Goal: Entertainment & Leisure: Consume media (video, audio)

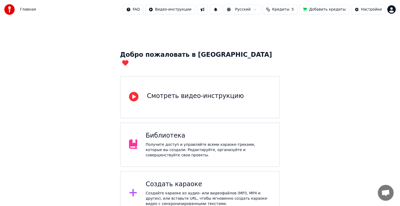
click at [179, 131] on div "Библиотека" at bounding box center [208, 135] width 125 height 8
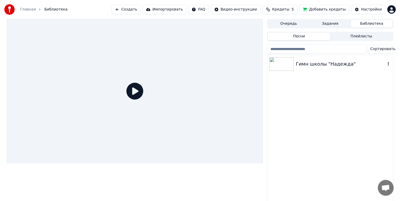
click at [290, 62] on img at bounding box center [282, 64] width 24 height 14
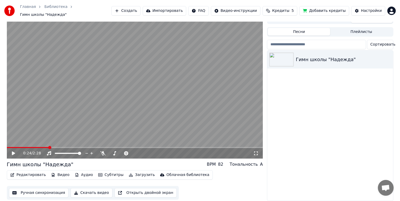
scroll to position [8, 0]
click at [48, 146] on span at bounding box center [49, 147] width 3 height 3
click at [16, 151] on icon at bounding box center [17, 153] width 12 height 4
click at [14, 151] on icon at bounding box center [17, 153] width 12 height 4
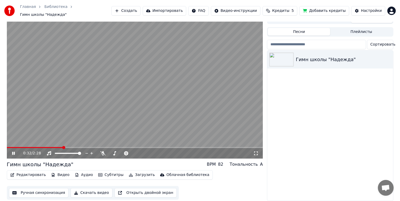
click at [46, 143] on video at bounding box center [135, 86] width 256 height 144
click at [52, 143] on video at bounding box center [135, 86] width 256 height 144
click at [47, 147] on span at bounding box center [36, 147] width 58 height 1
click at [36, 143] on video at bounding box center [135, 86] width 256 height 144
click at [37, 143] on video at bounding box center [135, 86] width 256 height 144
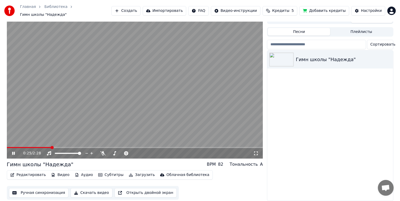
click at [34, 148] on div "0:25 / 2:28" at bounding box center [135, 153] width 256 height 11
click at [35, 147] on span at bounding box center [21, 147] width 28 height 1
click at [16, 151] on icon at bounding box center [17, 153] width 12 height 4
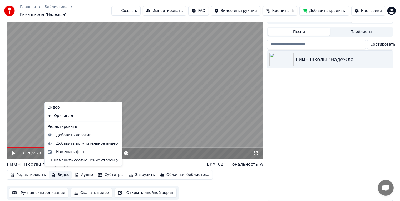
click at [59, 174] on button "Видео" at bounding box center [60, 174] width 23 height 7
click at [72, 153] on div "Изменить фон" at bounding box center [70, 151] width 28 height 5
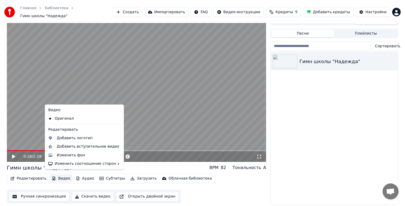
scroll to position [3, 0]
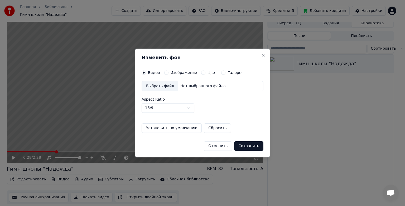
click at [224, 144] on button "Отменить" at bounding box center [218, 145] width 28 height 9
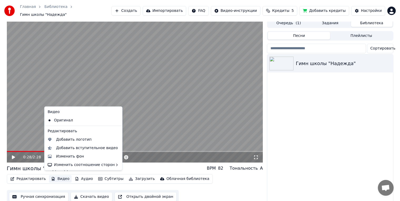
click at [60, 176] on button "Видео" at bounding box center [60, 178] width 23 height 7
click at [69, 156] on div "Изменить фон" at bounding box center [70, 156] width 28 height 5
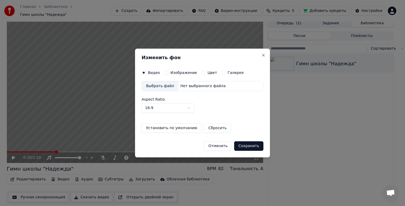
click at [162, 85] on div "Выбрать файл" at bounding box center [160, 85] width 36 height 9
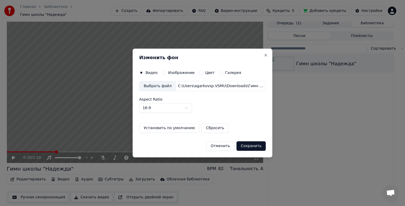
click at [249, 149] on button "Сохранить" at bounding box center [250, 145] width 29 height 9
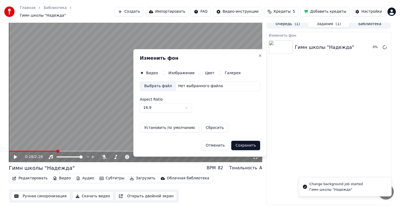
scroll to position [1, 0]
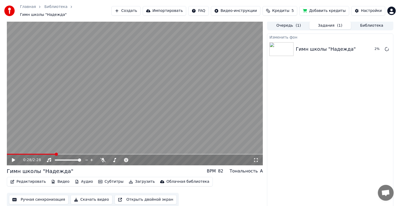
click at [12, 158] on icon at bounding box center [13, 160] width 3 height 4
click at [23, 149] on video at bounding box center [135, 93] width 256 height 144
click at [18, 150] on video at bounding box center [135, 93] width 256 height 144
click at [14, 153] on span at bounding box center [33, 153] width 52 height 1
click at [95, 98] on video at bounding box center [135, 93] width 256 height 144
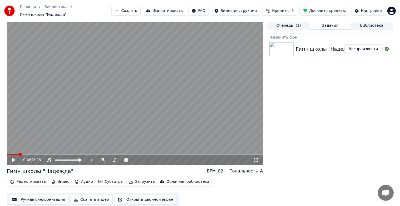
click at [11, 158] on icon at bounding box center [17, 160] width 12 height 4
click at [14, 151] on video at bounding box center [135, 93] width 256 height 144
click at [12, 151] on video at bounding box center [135, 93] width 256 height 144
click at [10, 151] on video at bounding box center [135, 93] width 256 height 144
click at [287, 43] on img at bounding box center [282, 49] width 24 height 14
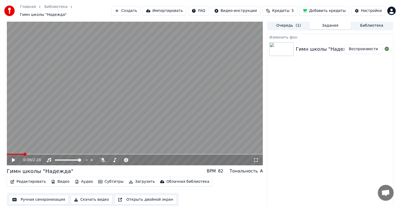
click at [304, 47] on div "Гимн школы "Надежда"" at bounding box center [326, 48] width 60 height 7
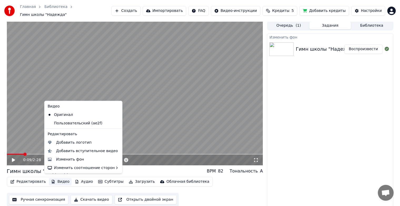
click at [60, 181] on button "Видео" at bounding box center [60, 181] width 23 height 7
click at [65, 158] on div "Изменить фон" at bounding box center [70, 159] width 28 height 5
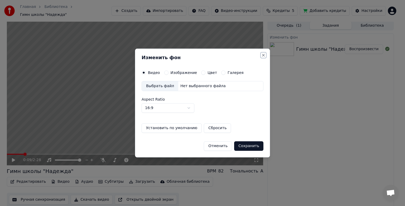
click at [264, 56] on button "Close" at bounding box center [263, 55] width 4 height 4
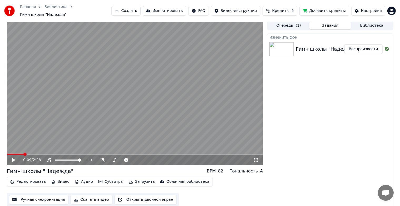
click at [287, 98] on div "Изменить [PERSON_NAME] школы "Надежда" Воспроизвести" at bounding box center [330, 120] width 126 height 175
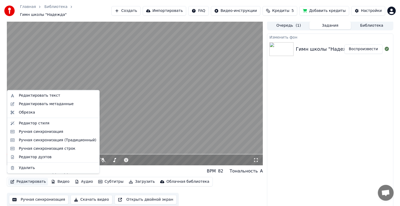
click at [33, 181] on button "Редактировать" at bounding box center [28, 181] width 40 height 7
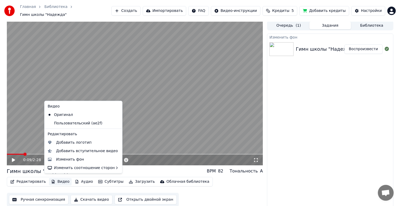
click at [62, 180] on button "Видео" at bounding box center [60, 181] width 23 height 7
click at [70, 159] on div "Изменить фон" at bounding box center [70, 159] width 28 height 5
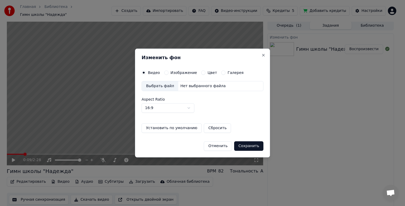
click at [156, 85] on div "Выбрать файл" at bounding box center [160, 85] width 36 height 9
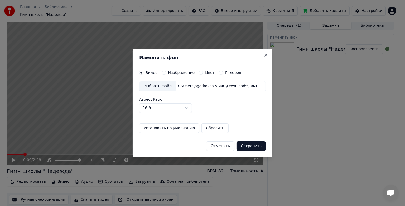
click at [247, 147] on button "Сохранить" at bounding box center [250, 145] width 29 height 9
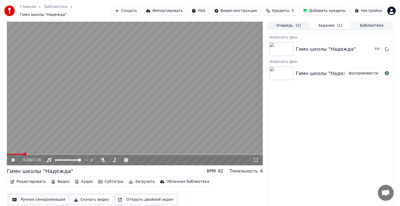
click at [293, 23] on button "Очередь ( 1 )" at bounding box center [289, 26] width 42 height 8
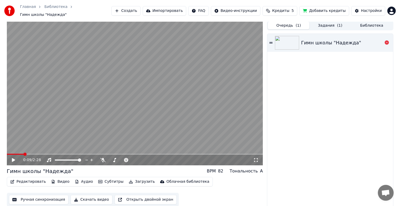
click at [290, 38] on img at bounding box center [287, 43] width 24 height 14
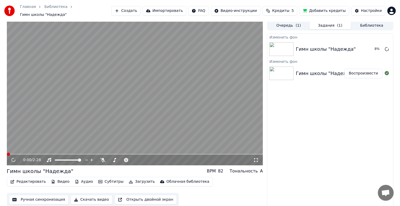
click at [330, 22] on button "Задания ( 1 )" at bounding box center [331, 26] width 42 height 8
click at [385, 47] on icon at bounding box center [387, 49] width 4 height 4
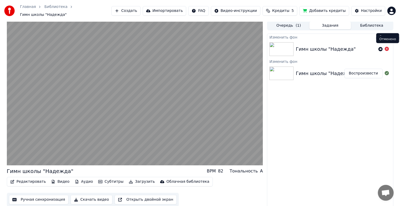
click at [388, 47] on icon at bounding box center [387, 49] width 4 height 4
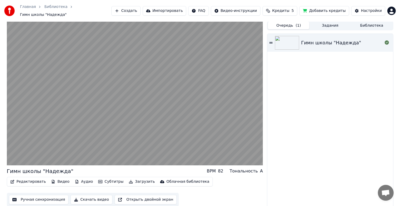
click at [291, 25] on button "Очередь ( 1 )" at bounding box center [289, 26] width 42 height 8
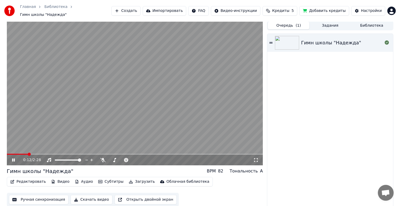
click at [254, 158] on icon at bounding box center [256, 160] width 5 height 4
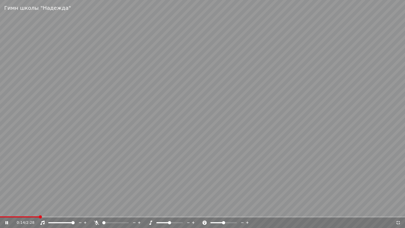
click at [27, 205] on div "0:14 / 2:28" at bounding box center [202, 222] width 405 height 11
click at [27, 205] on span at bounding box center [13, 216] width 27 height 1
click at [22, 205] on span at bounding box center [11, 216] width 22 height 1
click at [16, 205] on video at bounding box center [202, 114] width 405 height 228
click at [3, 205] on div "0:08 / 2:28" at bounding box center [202, 222] width 401 height 5
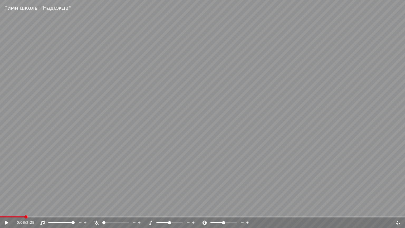
click at [6, 205] on icon at bounding box center [6, 223] width 3 height 4
click at [1, 205] on video at bounding box center [202, 114] width 405 height 228
click at [398, 205] on icon at bounding box center [397, 222] width 5 height 4
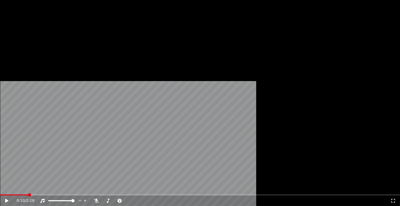
click at [15, 198] on icon at bounding box center [10, 200] width 12 height 4
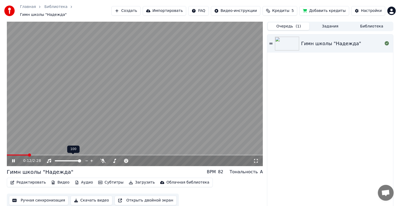
click at [69, 152] on div "100 100" at bounding box center [73, 148] width 12 height 7
click at [72, 152] on icon at bounding box center [73, 152] width 4 height 4
click at [54, 154] on span at bounding box center [135, 154] width 256 height 1
click at [41, 151] on video at bounding box center [135, 94] width 256 height 144
click at [36, 154] on span at bounding box center [22, 154] width 30 height 1
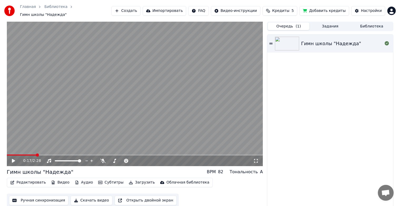
click at [16, 151] on video at bounding box center [135, 94] width 256 height 144
click at [9, 155] on div "0:20 / 2:28" at bounding box center [135, 160] width 256 height 11
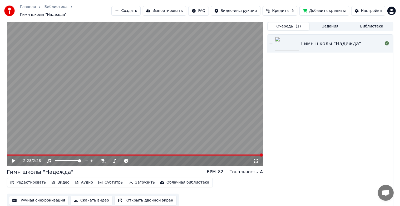
click at [54, 180] on button "Видео" at bounding box center [60, 181] width 23 height 7
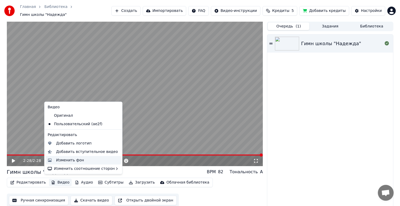
click at [70, 159] on div "Изменить фон" at bounding box center [70, 159] width 28 height 5
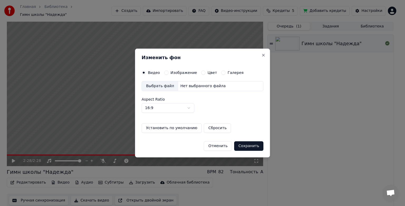
click at [157, 86] on div "Выбрать файл" at bounding box center [160, 85] width 36 height 9
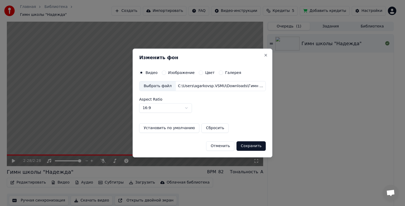
click at [243, 144] on button "Сохранить" at bounding box center [250, 145] width 29 height 9
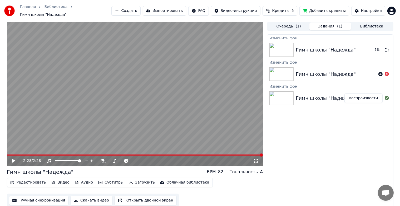
click at [293, 22] on button "Очередь ( 1 )" at bounding box center [289, 26] width 42 height 8
click at [331, 27] on button "Задания ( 1 )" at bounding box center [331, 26] width 42 height 8
click at [290, 10] on span "Кредиты" at bounding box center [281, 10] width 17 height 5
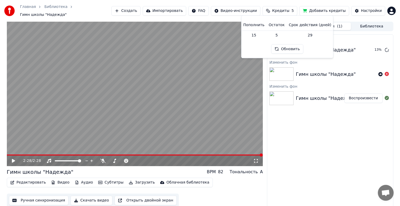
click at [259, 35] on td "15" at bounding box center [253, 34] width 25 height 9
click at [294, 50] on button "Обновить" at bounding box center [288, 48] width 32 height 9
click at [328, 134] on div "Изменить [PERSON_NAME] школы "Надежда" 16 % Изменить [PERSON_NAME] школы "Надеж…" at bounding box center [330, 121] width 126 height 175
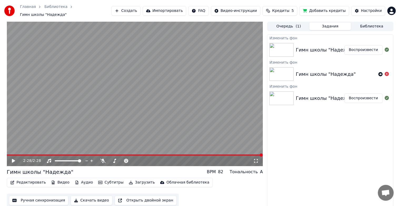
click at [289, 48] on img at bounding box center [282, 50] width 24 height 14
click at [291, 25] on button "Очередь ( 1 )" at bounding box center [289, 26] width 42 height 8
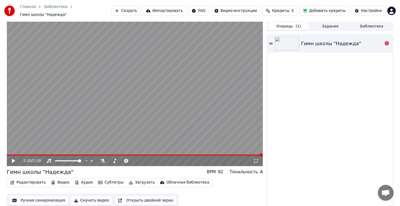
click at [287, 45] on img at bounding box center [287, 44] width 24 height 14
click at [253, 153] on span at bounding box center [251, 154] width 3 height 3
click at [325, 26] on button "Задания" at bounding box center [331, 26] width 42 height 8
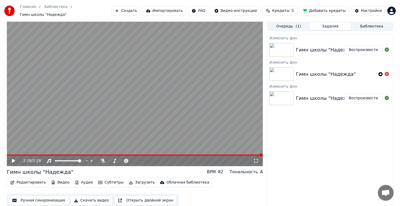
click at [290, 24] on button "Очередь ( 1 )" at bounding box center [289, 26] width 42 height 8
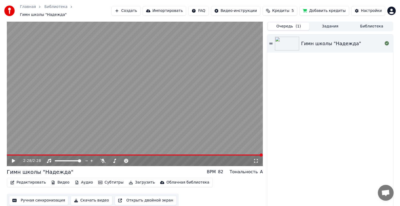
click at [14, 159] on icon at bounding box center [13, 161] width 3 height 4
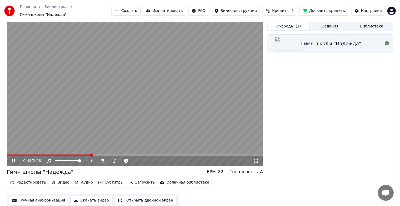
click at [256, 159] on icon at bounding box center [256, 160] width 5 height 4
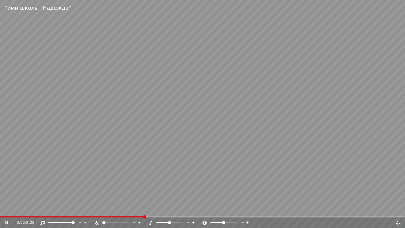
click at [398, 205] on icon at bounding box center [397, 222] width 5 height 4
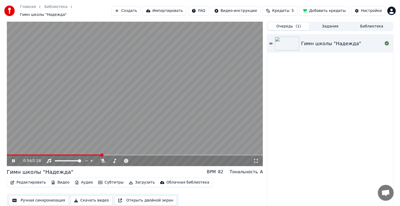
click at [256, 158] on icon at bounding box center [256, 160] width 5 height 4
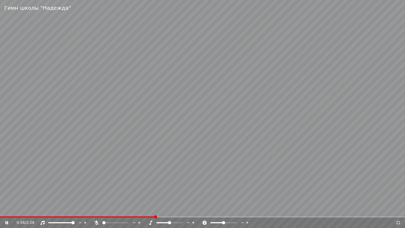
click at [181, 17] on video at bounding box center [202, 114] width 405 height 228
click at [182, 17] on video at bounding box center [202, 114] width 405 height 228
click at [0, 205] on div "1:07 / 2:28" at bounding box center [202, 222] width 405 height 11
click at [0, 205] on span at bounding box center [0, 216] width 0 height 1
click at [0, 205] on span at bounding box center [1, 216] width 3 height 3
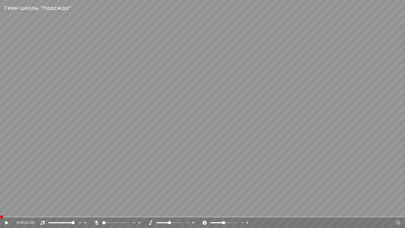
click at [0, 205] on span at bounding box center [1, 216] width 3 height 3
